Goal: Use online tool/utility: Use online tool/utility

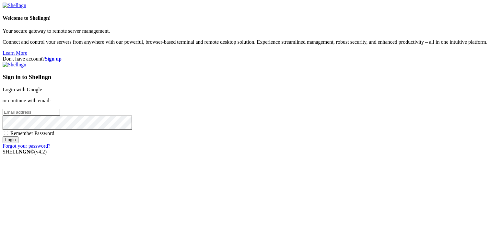
type input "[PERSON_NAME][EMAIL_ADDRESS][DOMAIN_NAME]"
click at [18, 143] on input "Login" at bounding box center [11, 140] width 16 height 7
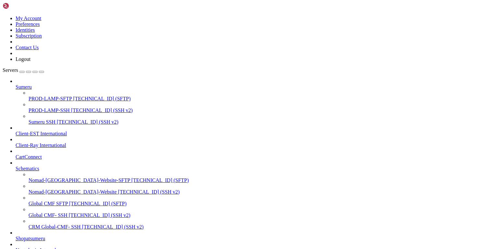
scroll to position [133, 0]
drag, startPoint x: 40, startPoint y: 568, endPoint x: 78, endPoint y: 580, distance: 39.2
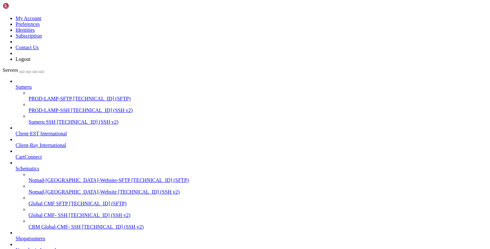
type input "/home/ubuntu"
